Goal: Task Accomplishment & Management: Manage account settings

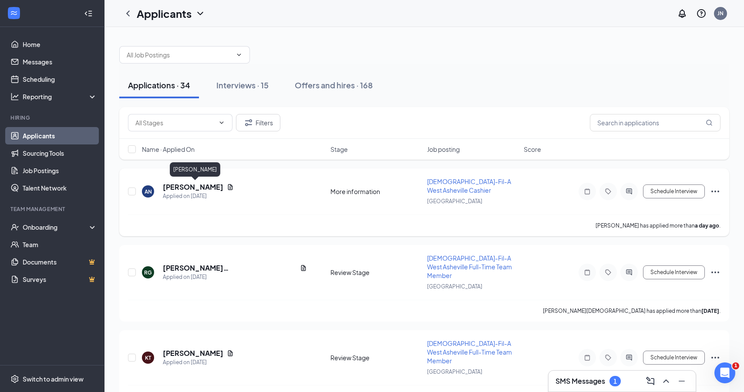
click at [205, 189] on h5 "[PERSON_NAME]" at bounding box center [193, 187] width 60 height 10
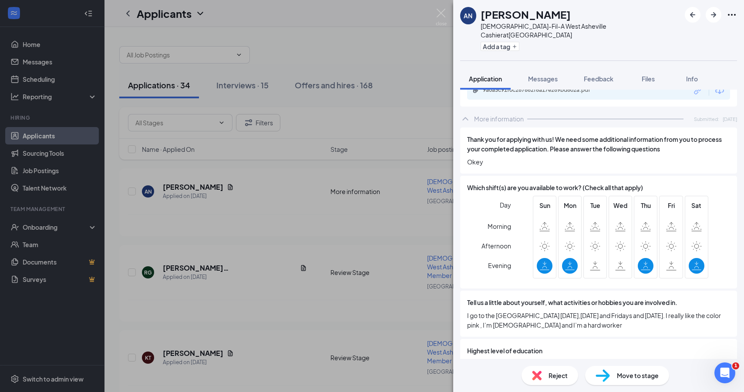
scroll to position [326, 0]
click at [437, 12] on img at bounding box center [441, 17] width 11 height 17
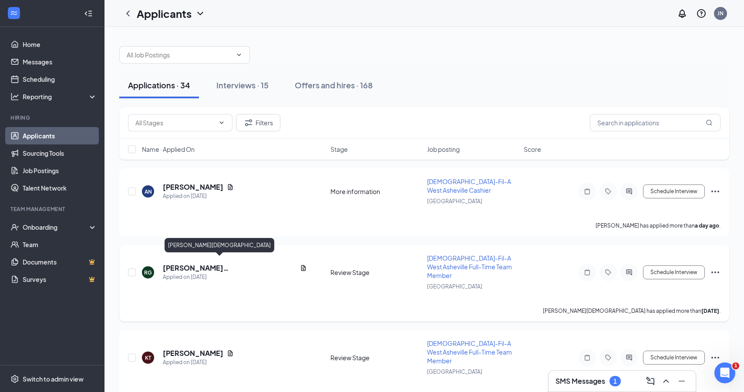
click at [191, 263] on h5 "[PERSON_NAME][DEMOGRAPHIC_DATA]" at bounding box center [230, 268] width 134 height 10
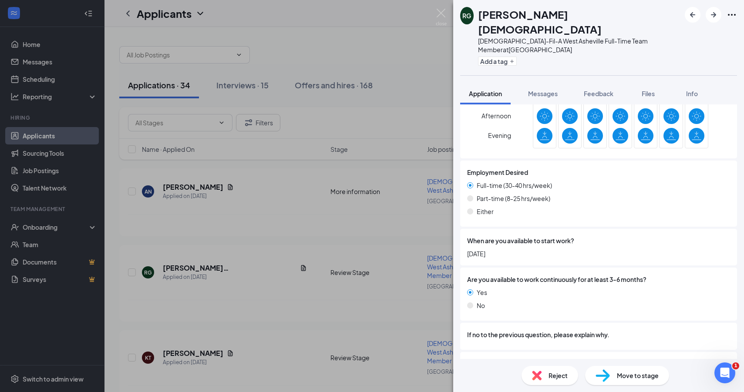
scroll to position [926, 0]
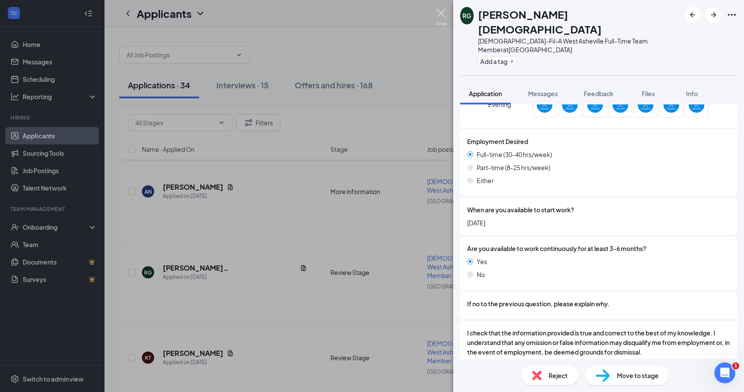
click at [445, 20] on img at bounding box center [441, 17] width 11 height 17
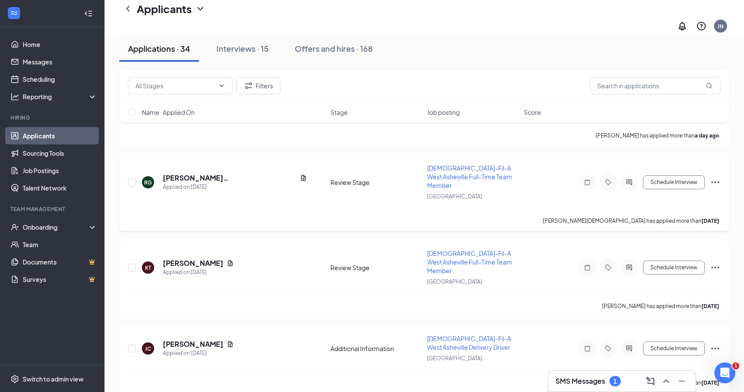
scroll to position [97, 0]
click at [178, 340] on h5 "[PERSON_NAME]" at bounding box center [193, 345] width 60 height 10
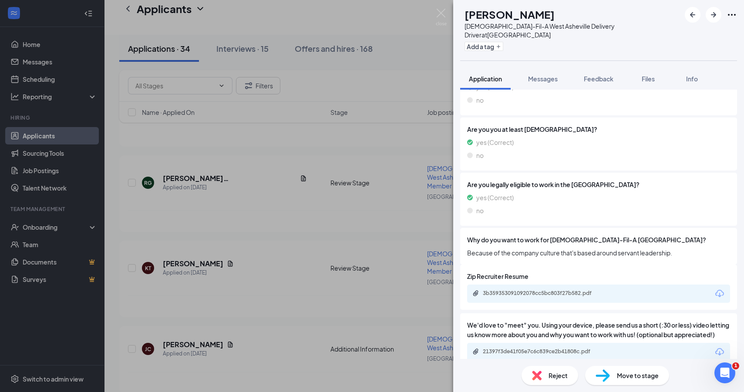
scroll to position [242, 0]
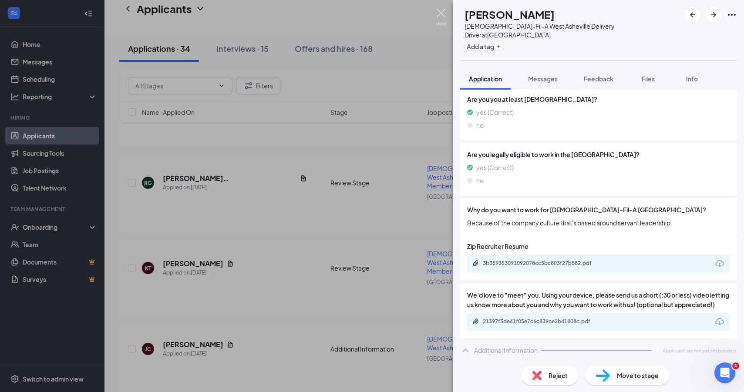
click at [440, 18] on img at bounding box center [441, 17] width 11 height 17
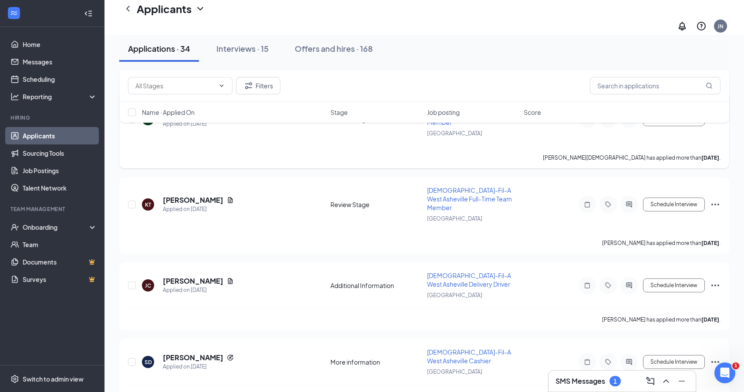
scroll to position [184, 0]
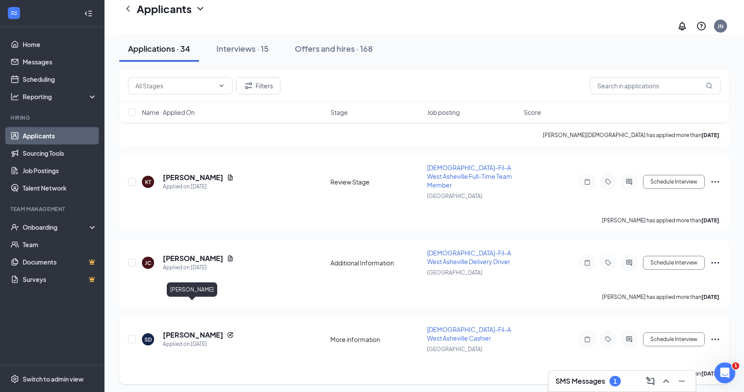
click at [199, 330] on h5 "[PERSON_NAME]" at bounding box center [193, 335] width 60 height 10
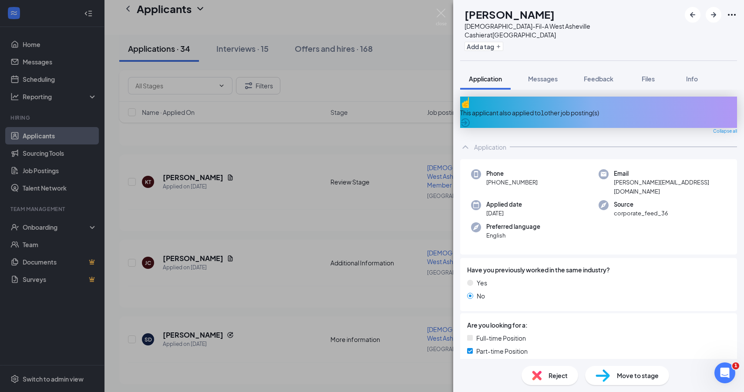
click at [604, 97] on div "This applicant also applied to 1 other job posting(s)" at bounding box center [598, 112] width 277 height 31
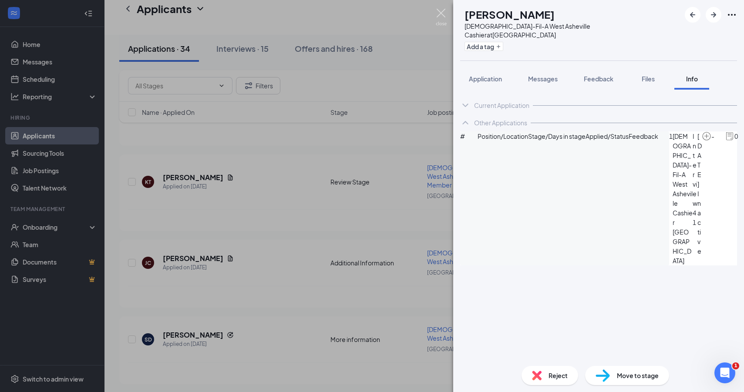
click at [441, 17] on img at bounding box center [441, 17] width 11 height 17
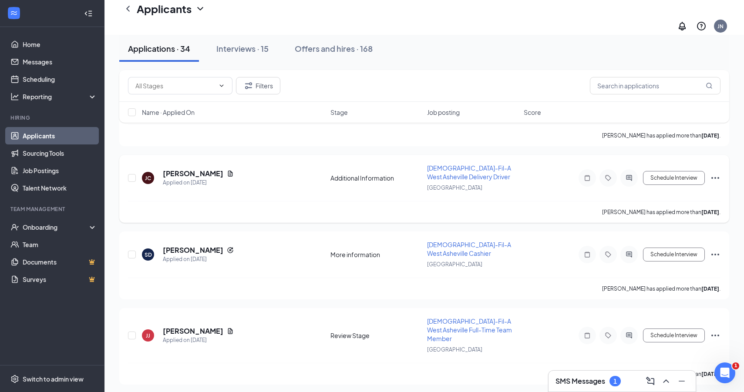
scroll to position [269, 0]
click at [209, 326] on h5 "[PERSON_NAME]" at bounding box center [193, 331] width 60 height 10
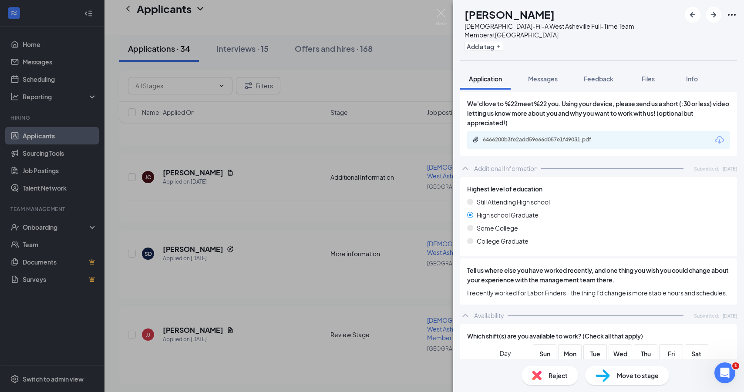
scroll to position [584, 0]
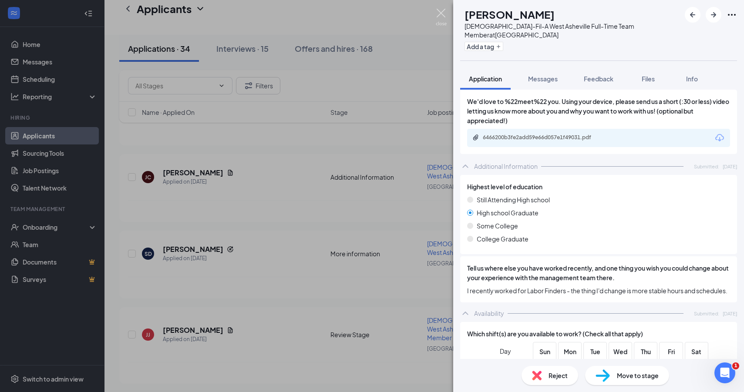
click at [442, 16] on img at bounding box center [441, 17] width 11 height 17
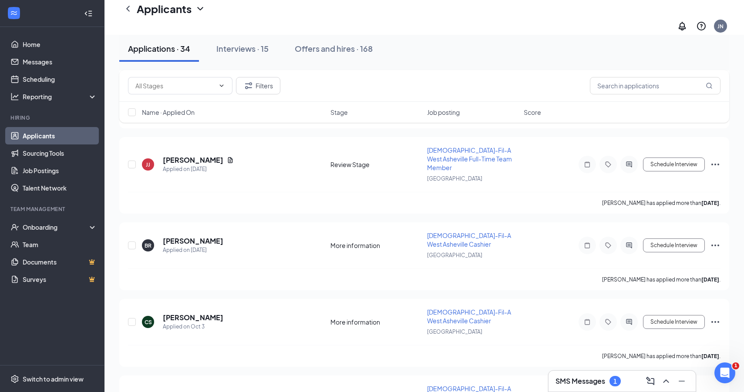
scroll to position [442, 0]
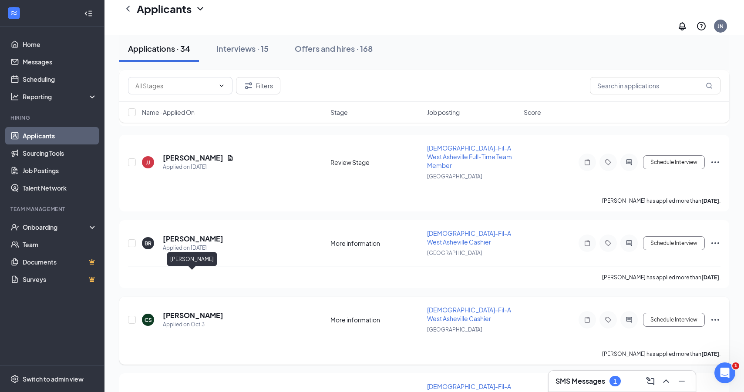
click at [208, 311] on h5 "[PERSON_NAME]" at bounding box center [193, 316] width 60 height 10
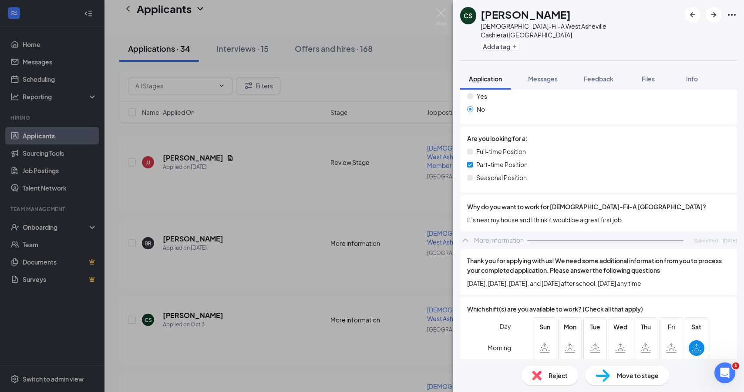
scroll to position [391, 0]
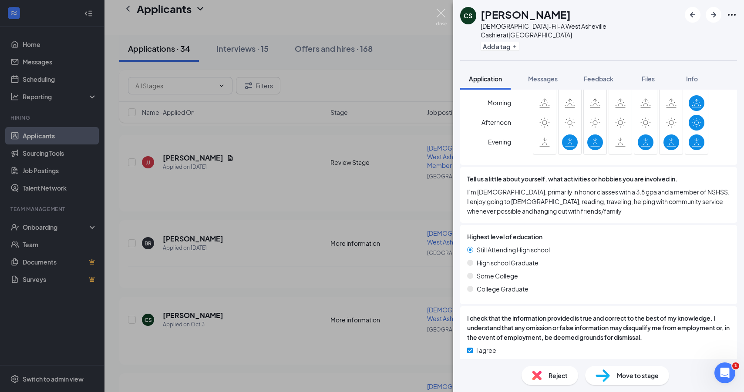
click at [441, 16] on img at bounding box center [441, 17] width 11 height 17
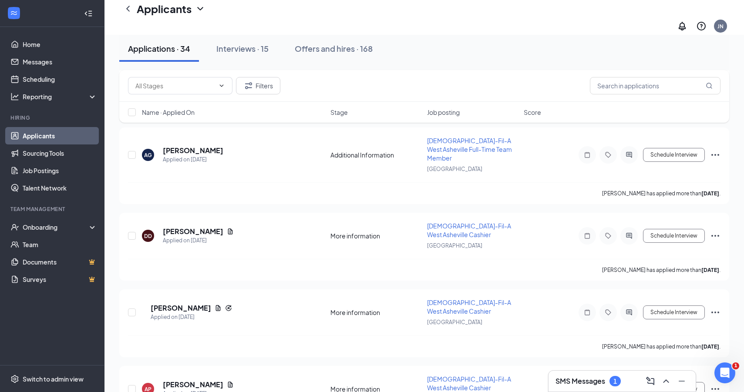
scroll to position [1011, 0]
click at [197, 380] on h5 "[PERSON_NAME]" at bounding box center [193, 385] width 60 height 10
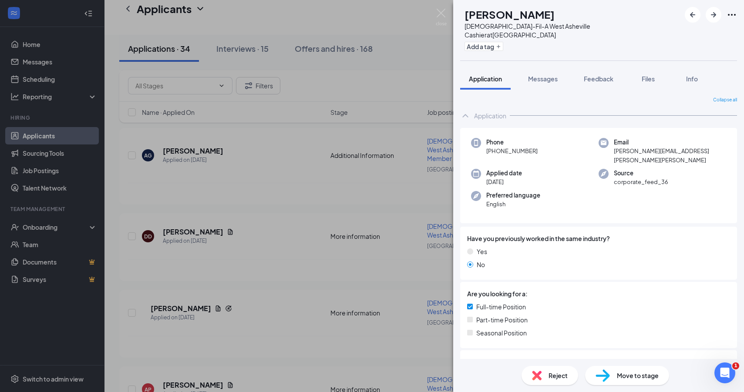
click at [618, 371] on span "Move to stage" at bounding box center [638, 376] width 42 height 10
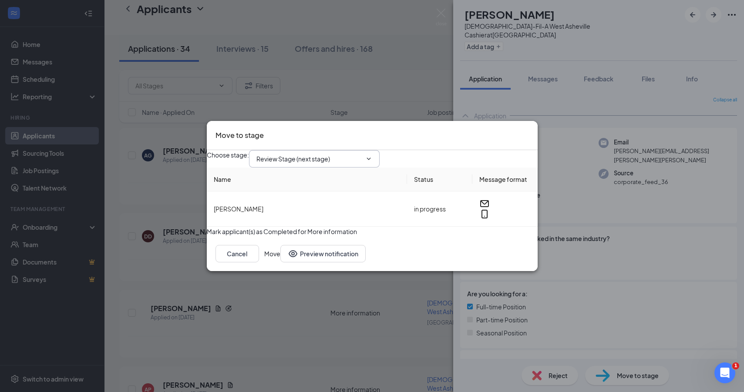
click at [372, 155] on span at bounding box center [367, 158] width 9 height 7
click at [372, 155] on icon "ChevronDown" at bounding box center [368, 158] width 7 height 7
click at [366, 231] on div "Interview" at bounding box center [316, 236] width 105 height 10
type input "Interview"
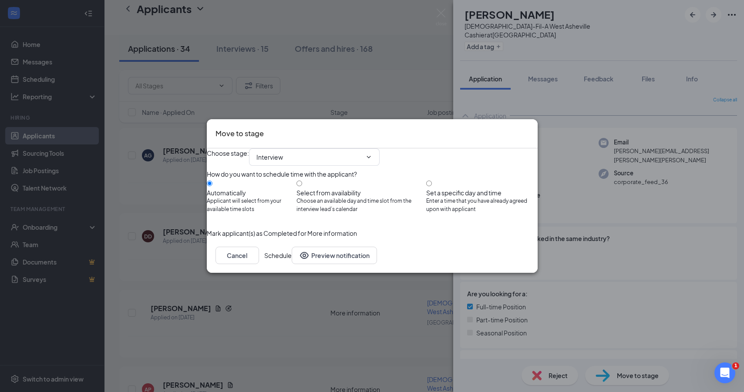
click at [292, 264] on button "Schedule" at bounding box center [277, 255] width 27 height 17
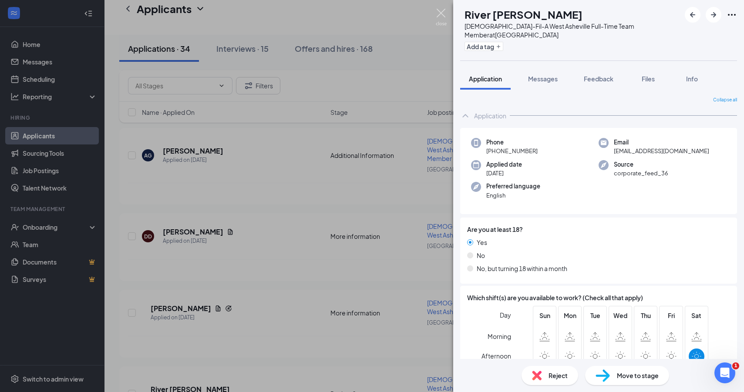
click at [439, 13] on img at bounding box center [441, 17] width 11 height 17
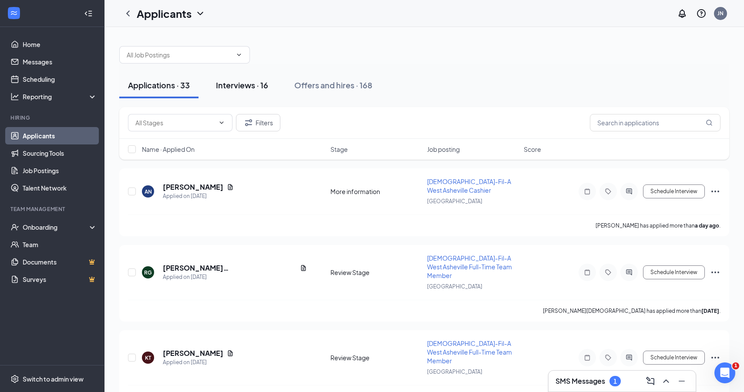
click at [261, 88] on div "Interviews · 16" at bounding box center [242, 85] width 52 height 11
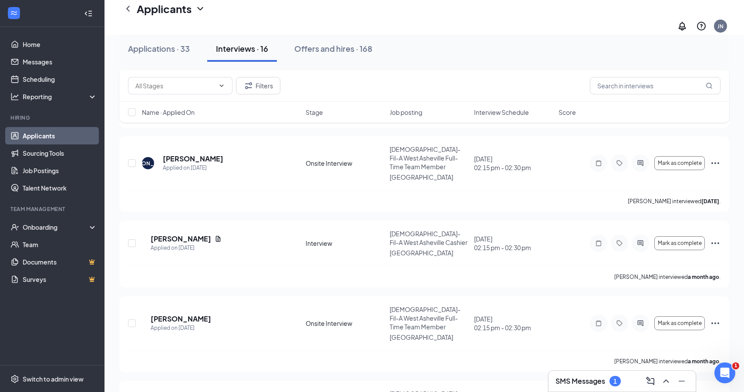
scroll to position [848, 0]
click at [197, 316] on h5 "[PERSON_NAME]" at bounding box center [181, 321] width 60 height 10
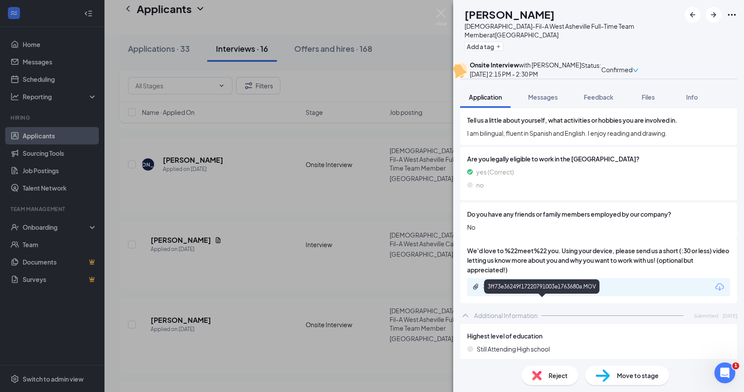
scroll to position [407, 0]
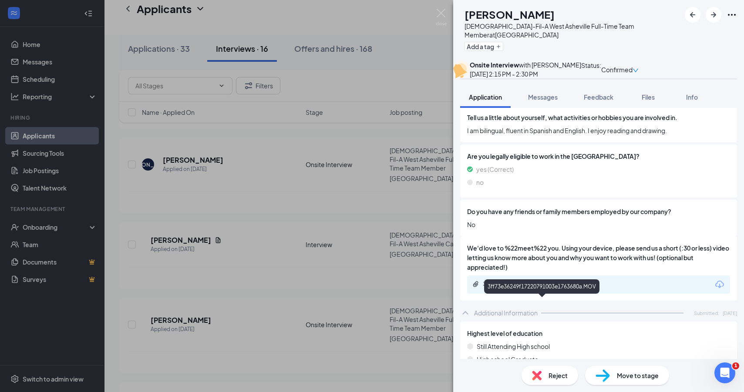
click at [492, 294] on div "3ff73e36249f17220791003e1763680a.MOV" at bounding box center [598, 284] width 263 height 18
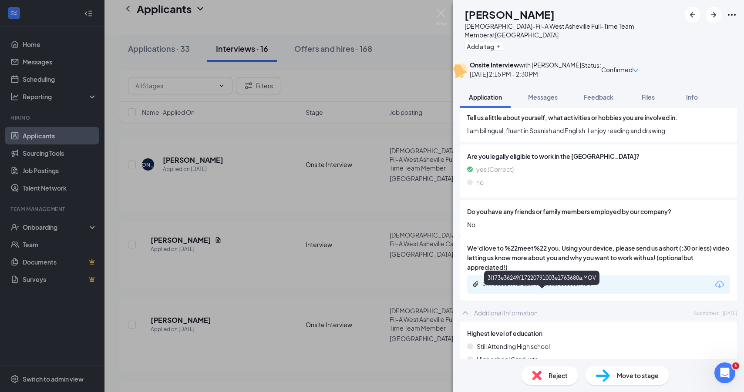
click at [492, 288] on div "3ff73e36249f17220791003e1763680a.MOV" at bounding box center [544, 284] width 122 height 7
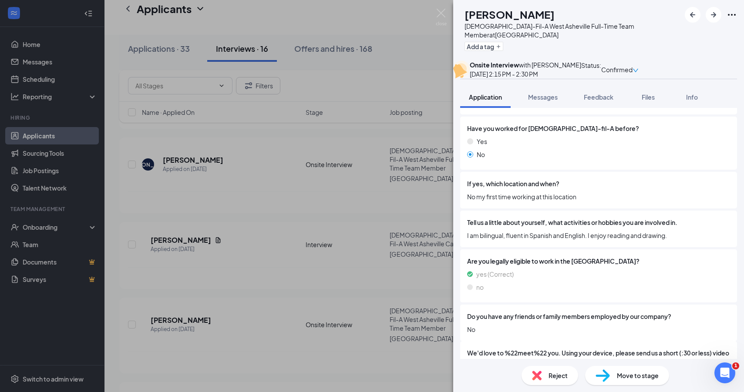
scroll to position [0, 0]
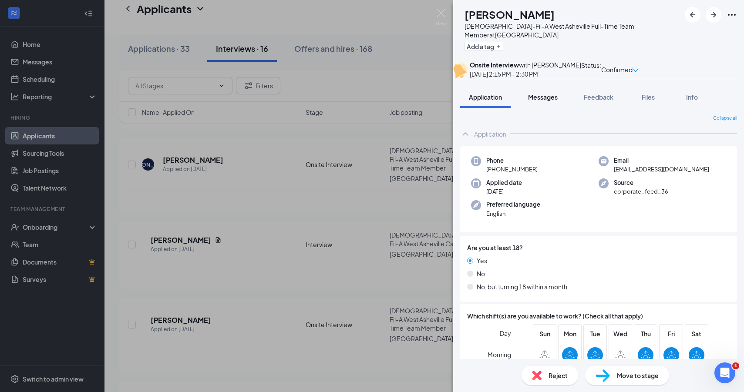
click at [547, 101] on span "Messages" at bounding box center [543, 97] width 30 height 8
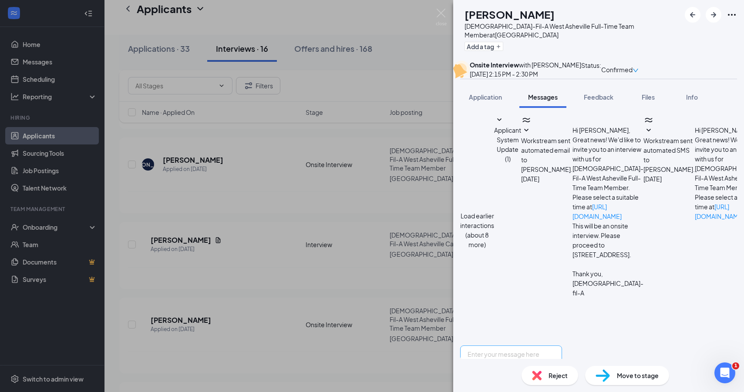
scroll to position [261, 0]
click at [559, 346] on textarea at bounding box center [511, 372] width 102 height 52
type textarea "Hey [PERSON_NAME] its [PERSON_NAME] from chickfila, how are you doing?"
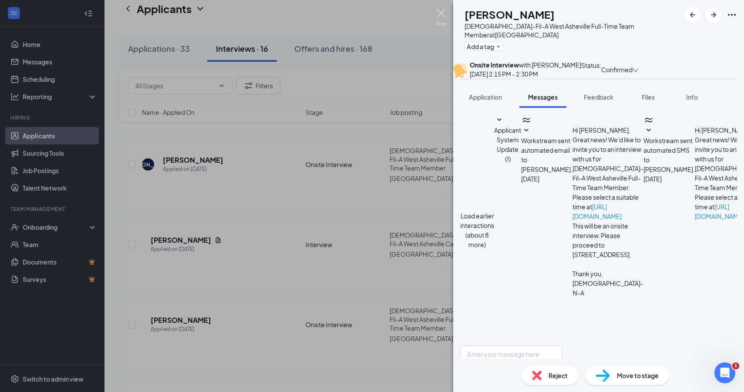
click at [444, 9] on img at bounding box center [441, 17] width 11 height 17
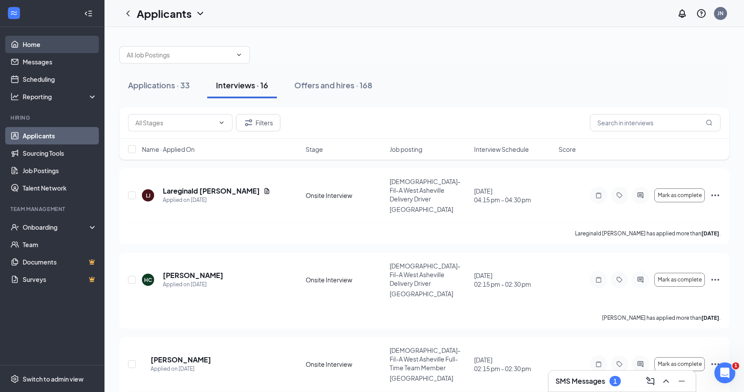
click at [61, 49] on link "Home" at bounding box center [60, 44] width 74 height 17
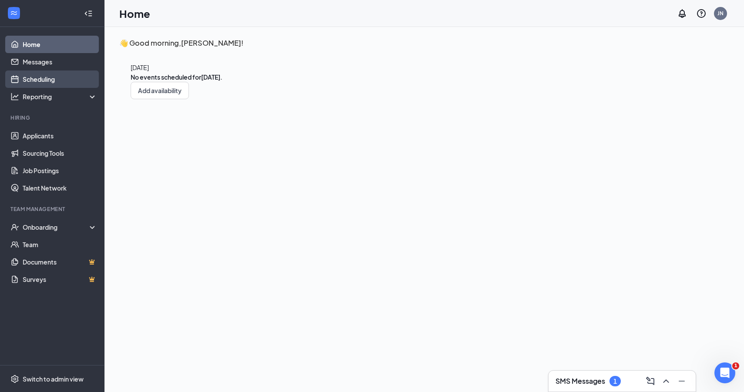
click at [61, 86] on link "Scheduling" at bounding box center [60, 79] width 74 height 17
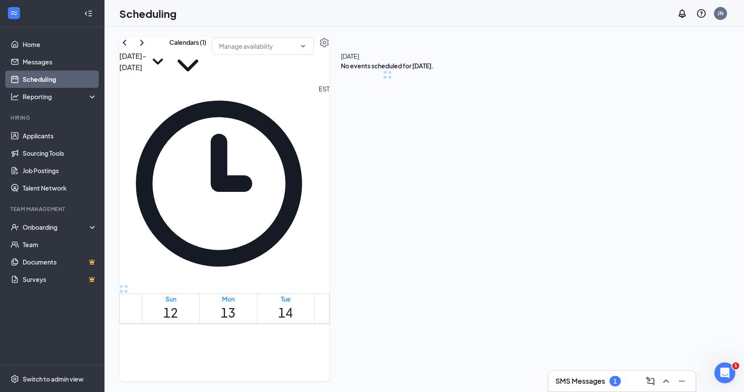
scroll to position [428, 0]
click at [147, 48] on icon "ChevronRight" at bounding box center [142, 42] width 10 height 10
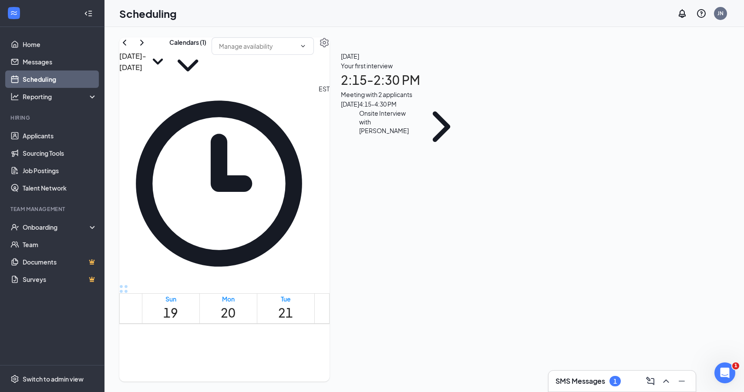
scroll to position [732, 0]
click at [342, 386] on span "2:15-2:30 PM" at bounding box center [340, 398] width 15 height 25
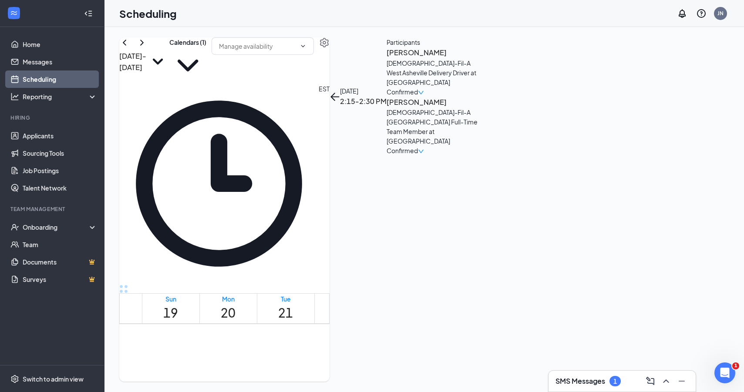
click at [478, 108] on h3 "[PERSON_NAME]" at bounding box center [431, 102] width 91 height 11
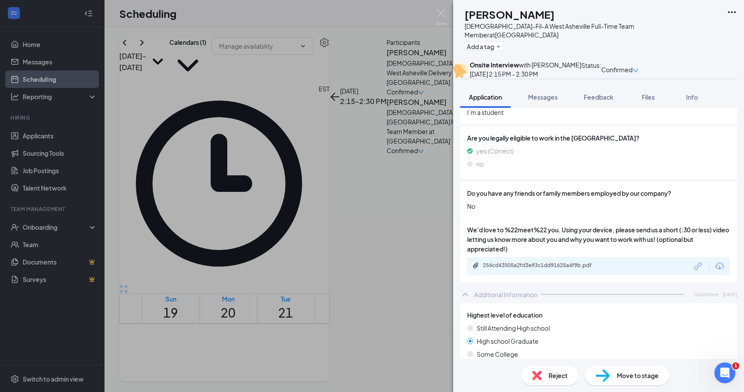
scroll to position [456, 0]
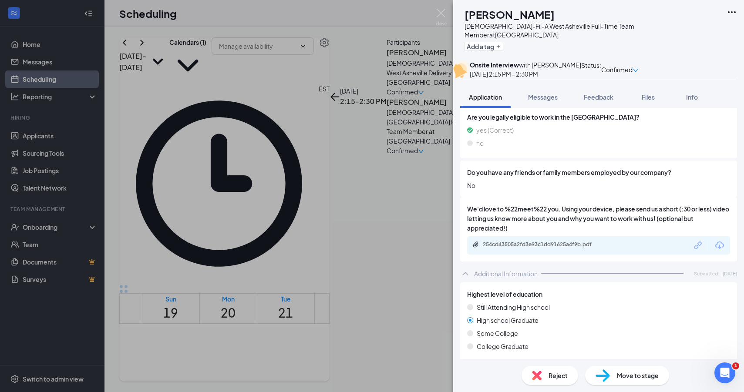
click at [545, 252] on div "254cd43505a2fd3e93c1dd91625a4f9b.pdf" at bounding box center [598, 245] width 263 height 18
click at [548, 238] on div "254cd43505a2fd3e93c1dd91625a4f9b.pdf" at bounding box center [541, 231] width 115 height 18
click at [548, 243] on div "254cd43505a2fd3e93c1dd91625a4f9b.pdf" at bounding box center [544, 244] width 122 height 7
click at [441, 14] on img at bounding box center [441, 17] width 11 height 17
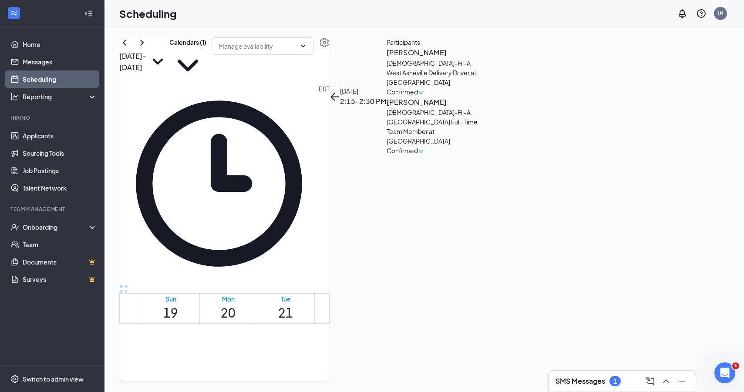
click at [354, 386] on span "4:15-4:30 PM" at bounding box center [358, 398] width 15 height 25
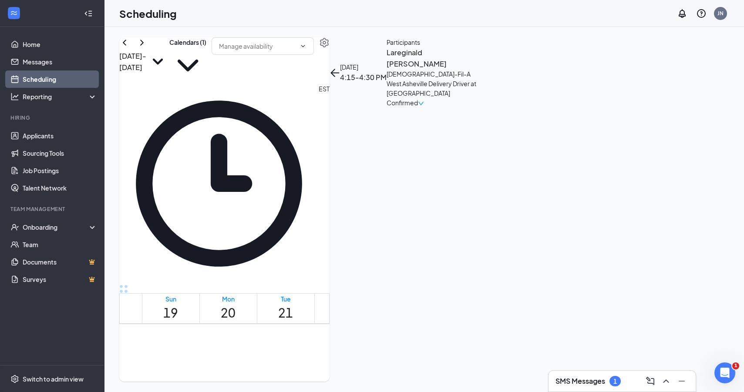
click at [478, 69] on h3 "Lareginald [PERSON_NAME]" at bounding box center [431, 58] width 91 height 22
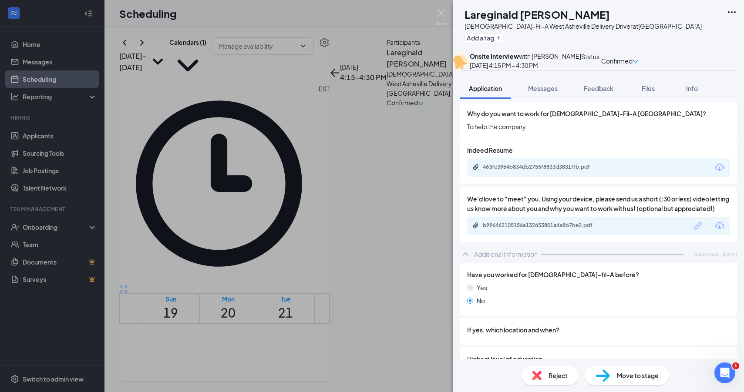
scroll to position [346, 0]
click at [553, 229] on div "b996462105156a132653801a4a8b7be2.pdf" at bounding box center [544, 225] width 122 height 7
click at [582, 229] on div "b996462105156a132653801a4a8b7be2.pdf" at bounding box center [544, 225] width 122 height 7
click at [440, 11] on img at bounding box center [441, 17] width 11 height 17
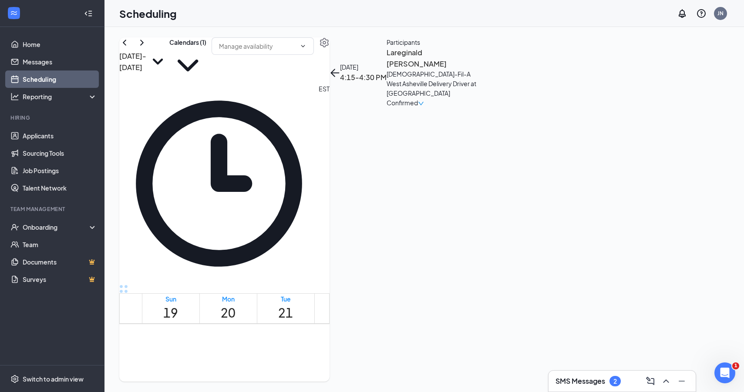
click at [348, 386] on span "2:15-2:30 PM" at bounding box center [340, 398] width 15 height 25
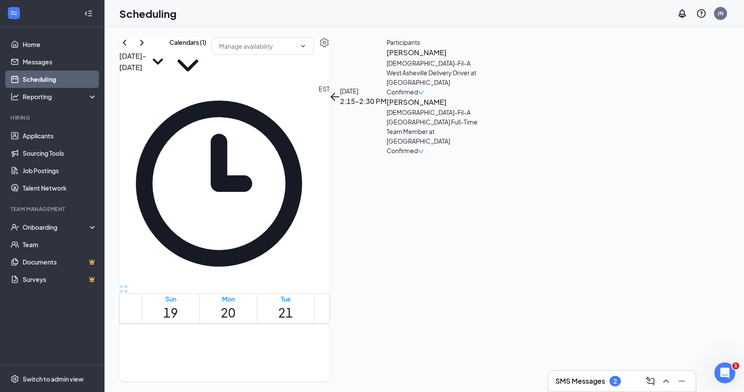
click at [478, 58] on h3 "[PERSON_NAME]" at bounding box center [431, 52] width 91 height 11
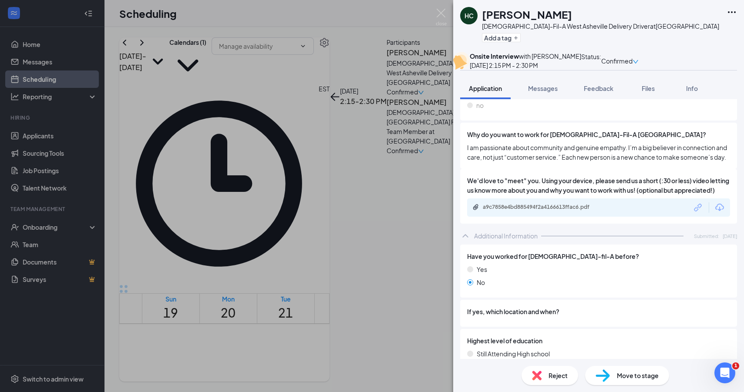
scroll to position [326, 0]
click at [574, 210] on div "a9c7858e4bd885494f2a4166613ffac6.pdf" at bounding box center [544, 206] width 122 height 7
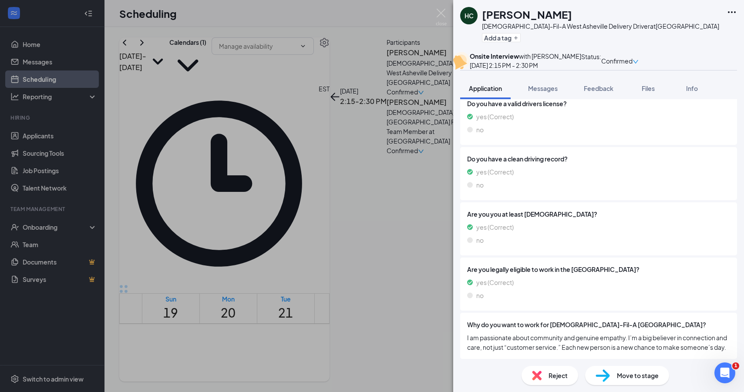
scroll to position [0, 0]
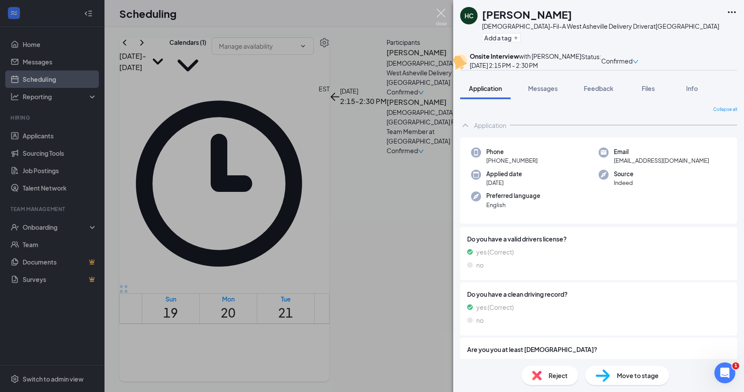
click at [444, 16] on img at bounding box center [441, 17] width 11 height 17
